Goal: Transaction & Acquisition: Download file/media

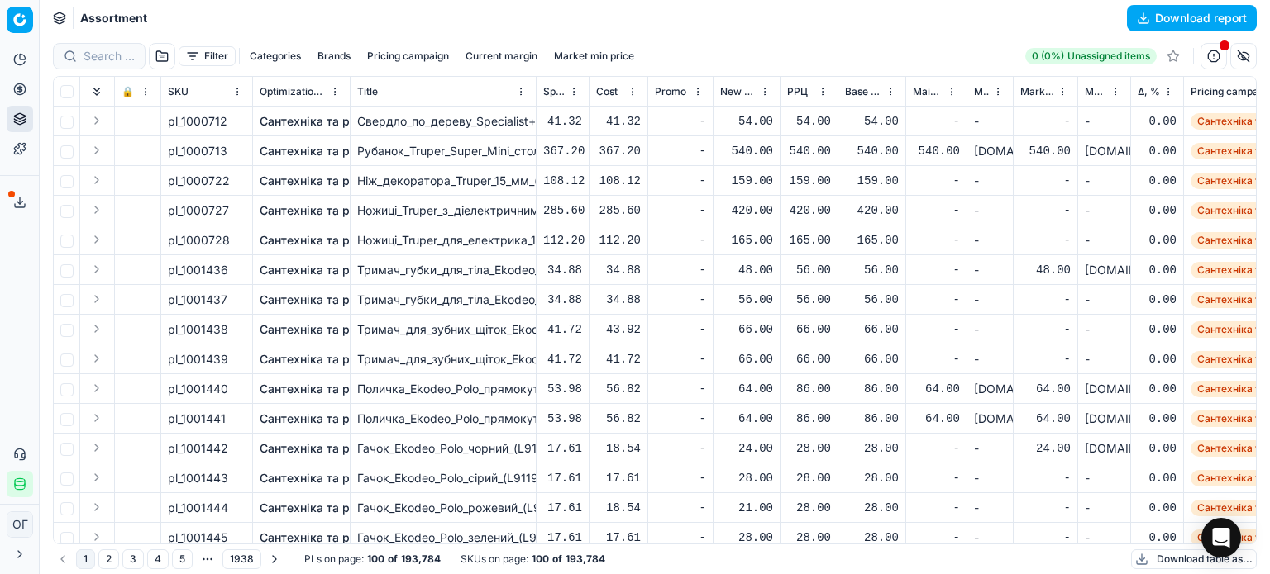
click at [1159, 558] on button "Download table as..." at bounding box center [1194, 560] width 126 height 20
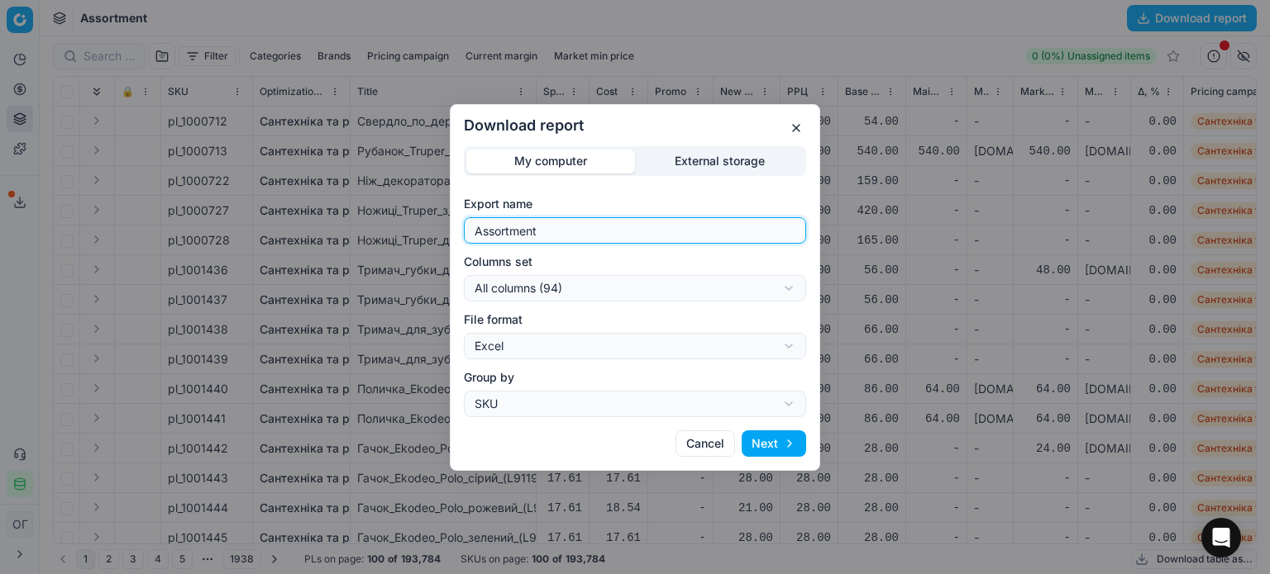
click at [629, 234] on input "Assortment" at bounding box center [634, 230] width 327 height 25
type input "Assortment 13.08 В"
click at [609, 283] on div "Download report My computer External storage Export name Assortment 13.08 В Col…" at bounding box center [635, 287] width 1270 height 574
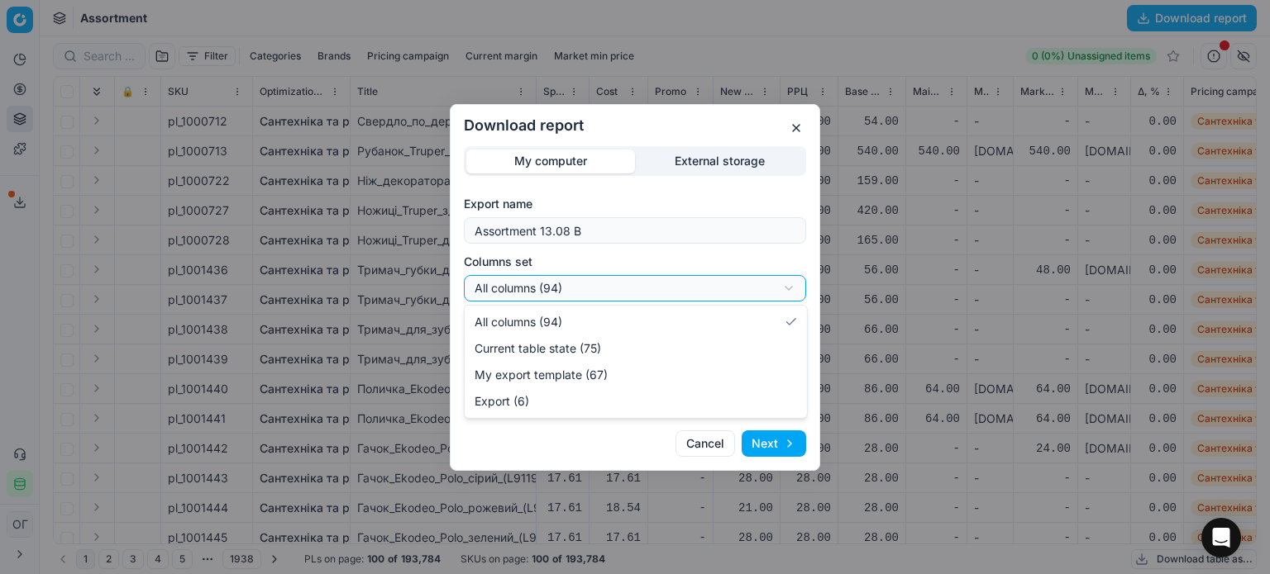
select select "table"
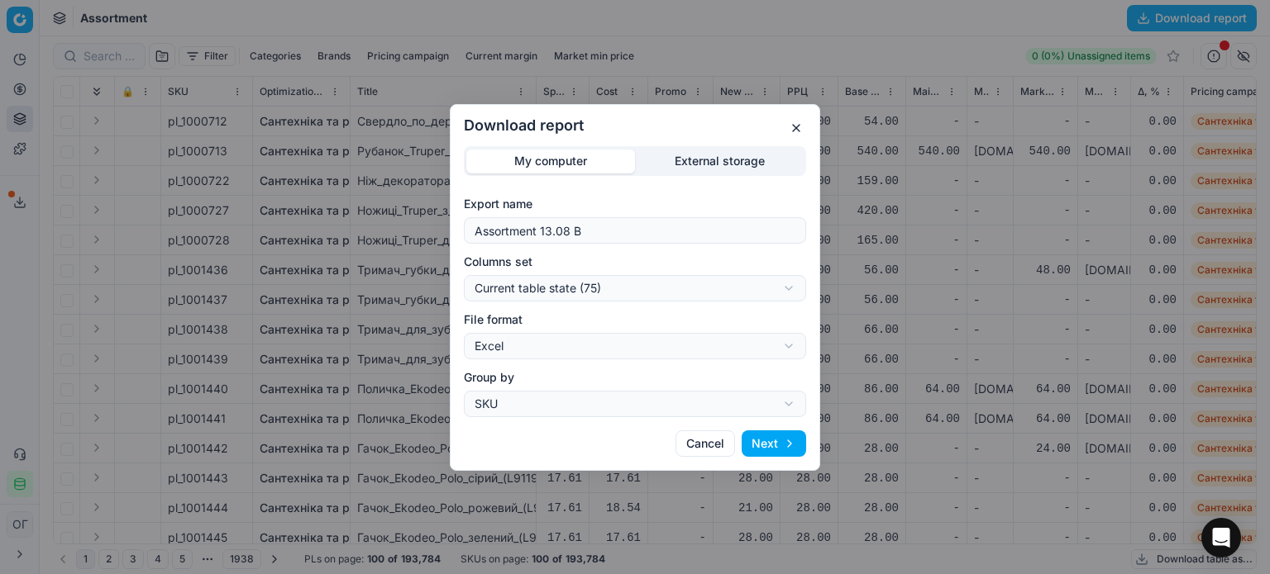
click at [764, 450] on button "Next" at bounding box center [773, 444] width 64 height 26
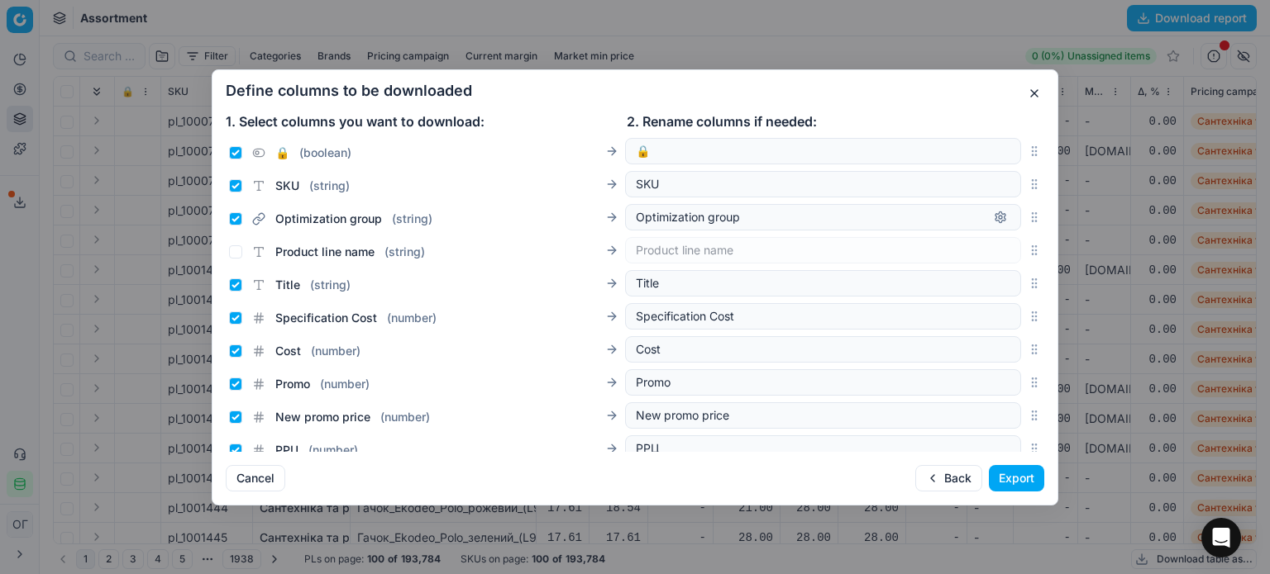
click at [993, 474] on button "Export" at bounding box center [1016, 478] width 55 height 26
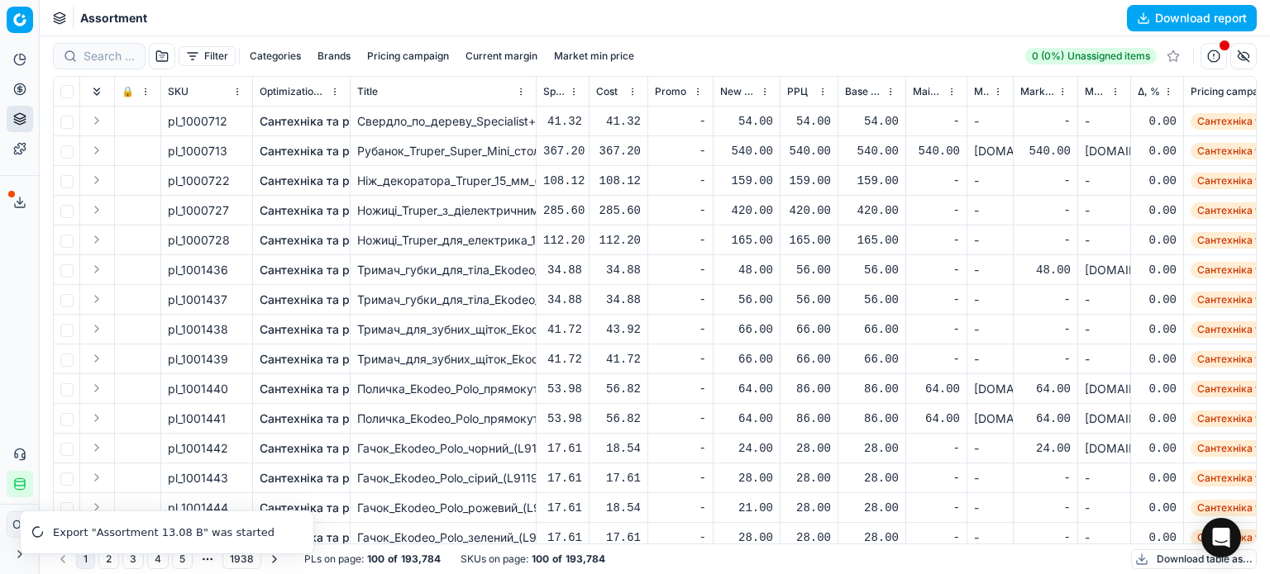
click at [17, 205] on icon at bounding box center [19, 202] width 13 height 13
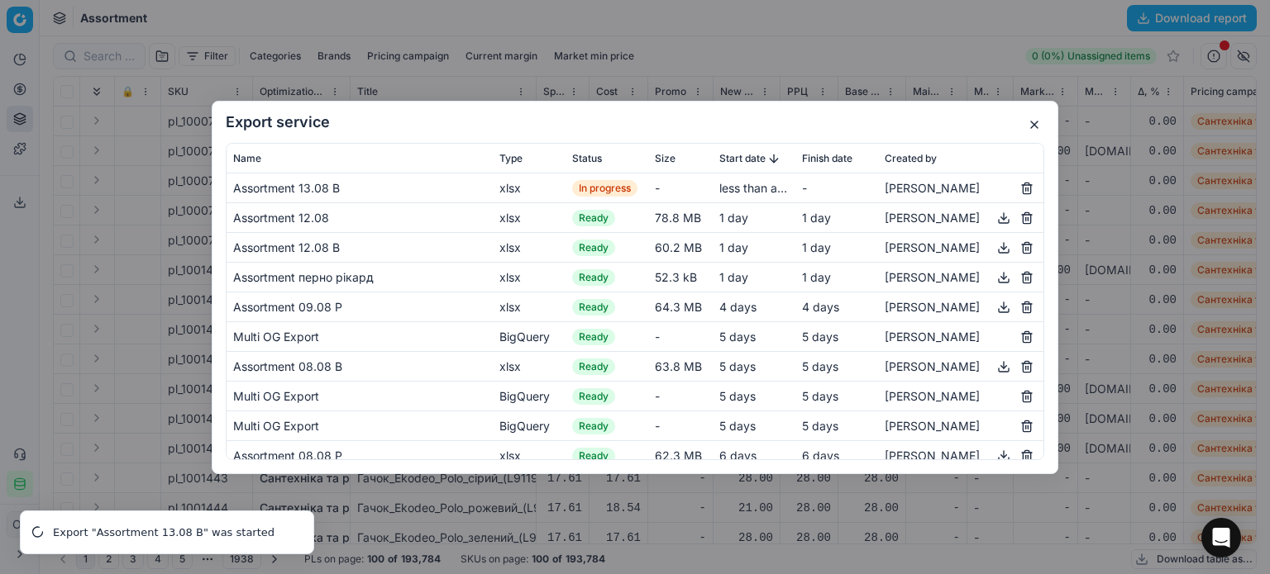
click at [1031, 129] on button "button" at bounding box center [1034, 125] width 20 height 20
